Goal: Entertainment & Leisure: Consume media (video, audio)

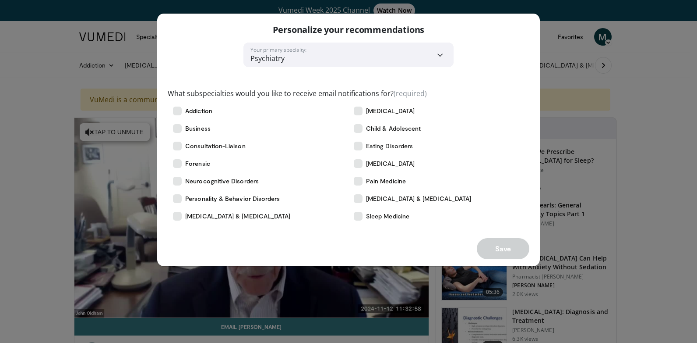
click at [441, 57] on select "**********" at bounding box center [349, 54] width 210 height 25
click at [603, 72] on div "**********" at bounding box center [348, 171] width 697 height 343
click at [604, 70] on div "**********" at bounding box center [348, 171] width 697 height 343
click at [498, 246] on div "Save" at bounding box center [348, 247] width 383 height 35
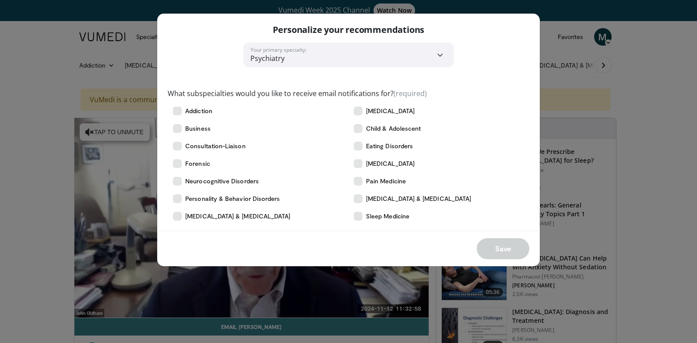
click at [628, 58] on div "**********" at bounding box center [348, 171] width 697 height 343
drag, startPoint x: 614, startPoint y: 57, endPoint x: 572, endPoint y: 28, distance: 51.1
click at [572, 28] on div "**********" at bounding box center [348, 171] width 697 height 343
click at [105, 85] on div "**********" at bounding box center [348, 171] width 697 height 343
click at [360, 112] on icon at bounding box center [358, 110] width 9 height 9
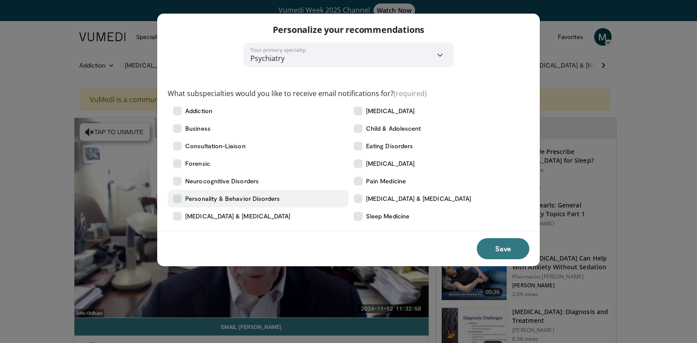
click at [180, 198] on icon at bounding box center [177, 198] width 9 height 9
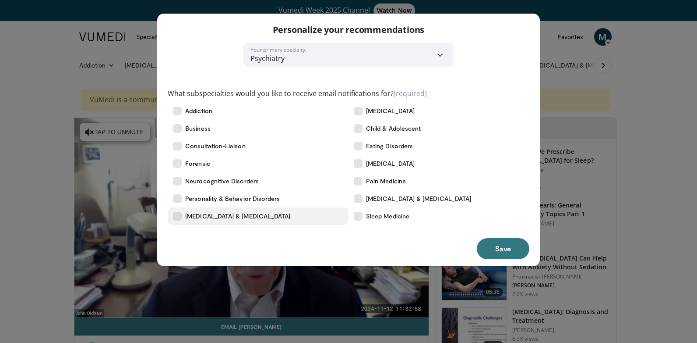
click at [180, 217] on icon at bounding box center [177, 216] width 9 height 9
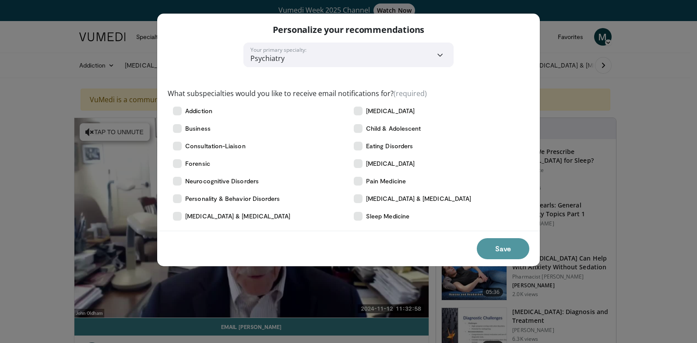
click at [504, 247] on button "Save" at bounding box center [503, 248] width 53 height 21
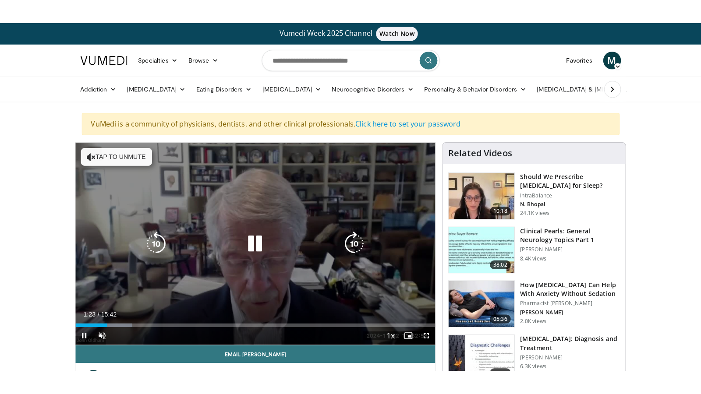
scroll to position [44, 0]
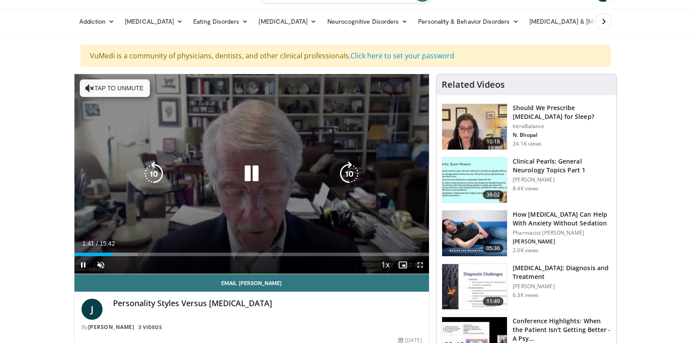
click at [103, 90] on button "Tap to unmute" at bounding box center [115, 88] width 70 height 18
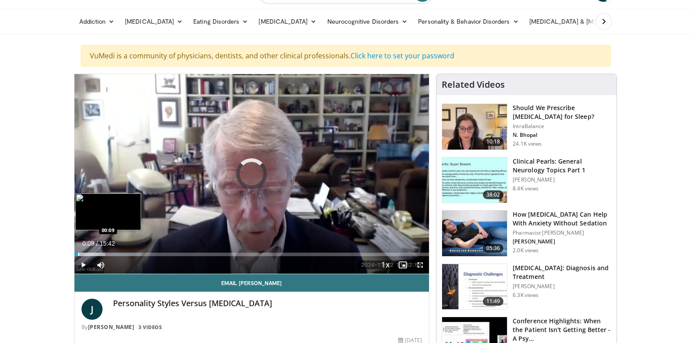
click at [78, 255] on div "Progress Bar" at bounding box center [78, 254] width 1 height 4
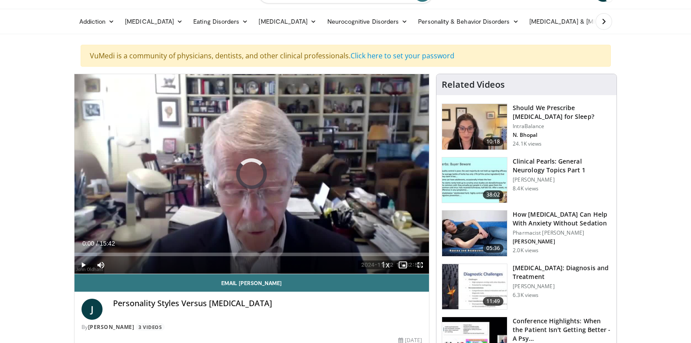
drag, startPoint x: 77, startPoint y: 254, endPoint x: 67, endPoint y: 253, distance: 9.7
click at [100, 264] on span "Video Player" at bounding box center [101, 265] width 18 height 18
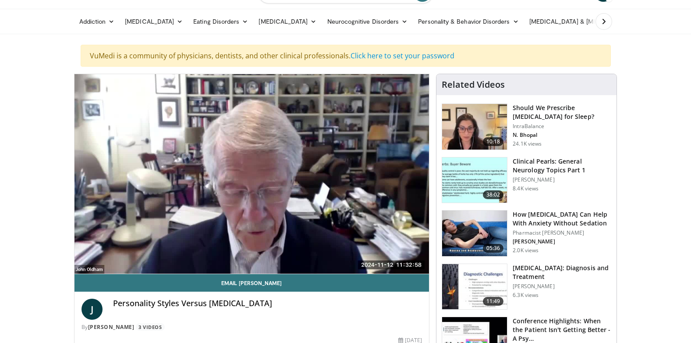
click at [100, 264] on div "10 seconds Tap to unmute" at bounding box center [251, 173] width 355 height 199
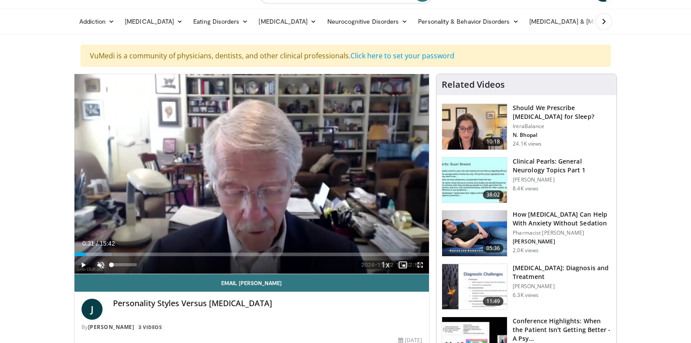
drag, startPoint x: 99, startPoint y: 262, endPoint x: 104, endPoint y: 263, distance: 4.9
click at [99, 262] on span "Video Player" at bounding box center [101, 265] width 18 height 18
click at [136, 264] on div "Volume Level" at bounding box center [124, 264] width 25 height 3
click at [84, 265] on span "Video Player" at bounding box center [83, 265] width 18 height 18
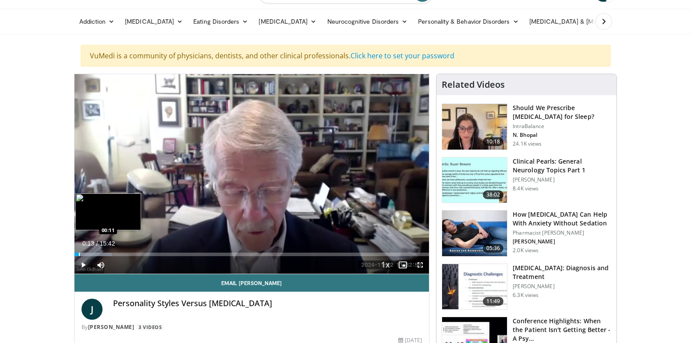
click at [79, 254] on div "Progress Bar" at bounding box center [79, 254] width 1 height 4
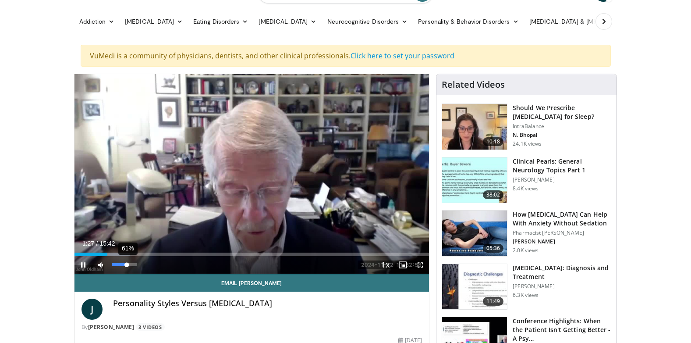
click at [127, 265] on div "61%" at bounding box center [124, 264] width 25 height 3
click at [118, 265] on div "21%" at bounding box center [124, 264] width 25 height 3
click at [120, 264] on div "Current Time 1:44 / Duration 15:42 Pause Skip Backward Skip Forward Mute 26% Lo…" at bounding box center [251, 265] width 355 height 18
click at [123, 264] on div "46%" at bounding box center [124, 264] width 25 height 3
click at [418, 264] on span "Video Player" at bounding box center [420, 265] width 18 height 18
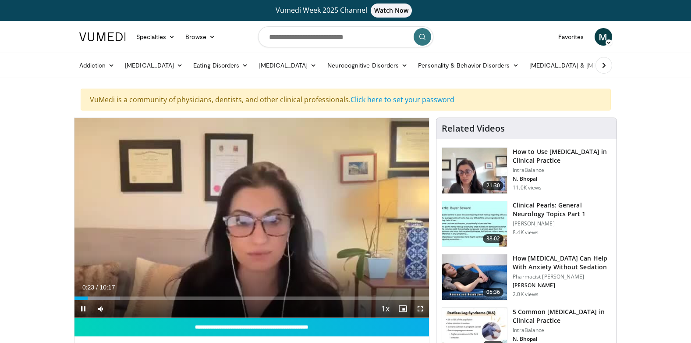
click at [416, 308] on span "Video Player" at bounding box center [420, 309] width 18 height 18
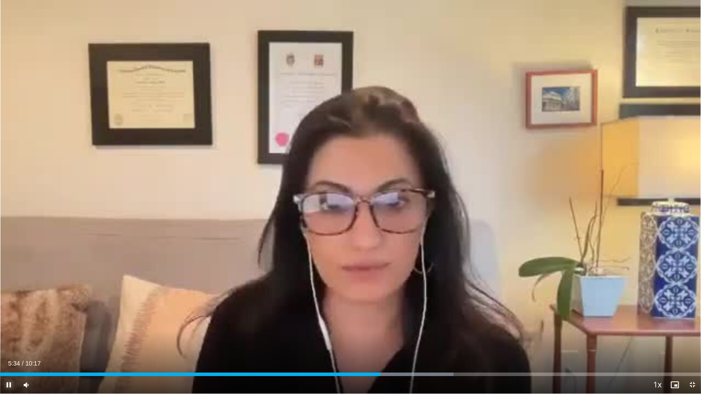
click at [7, 342] on span "Video Player" at bounding box center [9, 385] width 18 height 18
click at [689, 342] on span "Video Player" at bounding box center [692, 385] width 18 height 18
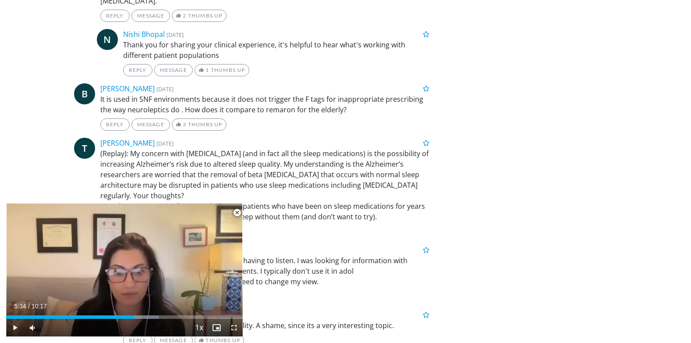
scroll to position [5721, 0]
